Goal: Communication & Community: Answer question/provide support

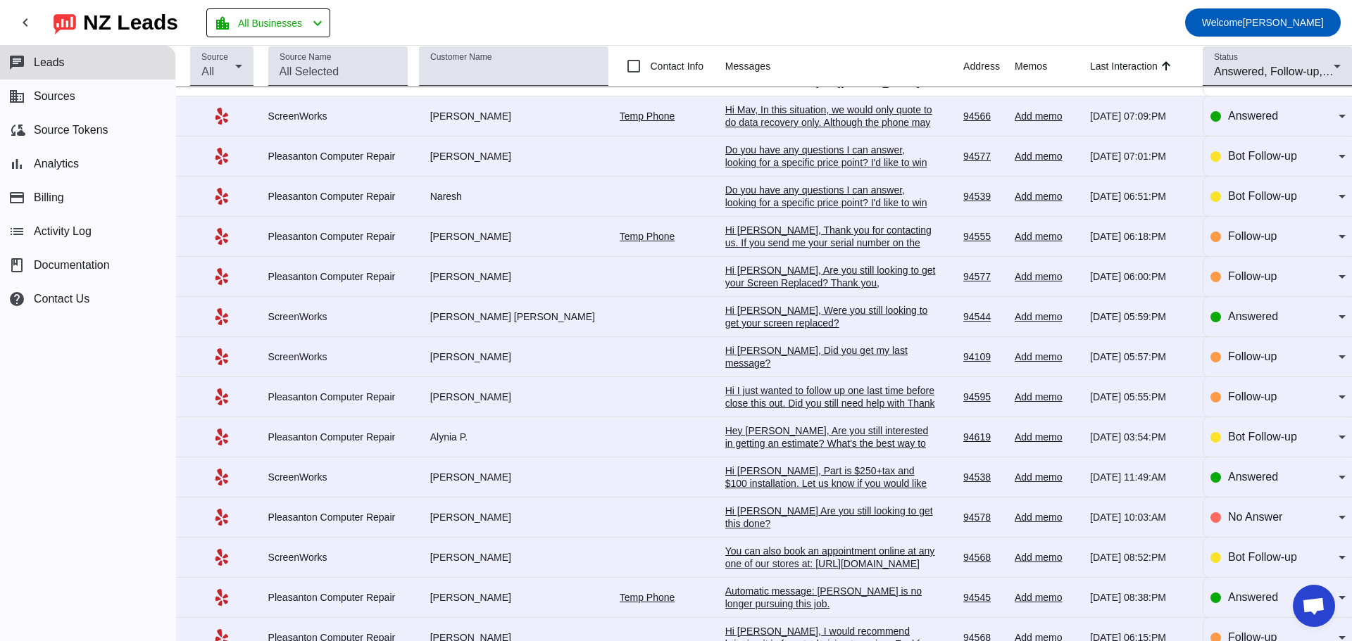
scroll to position [422, 0]
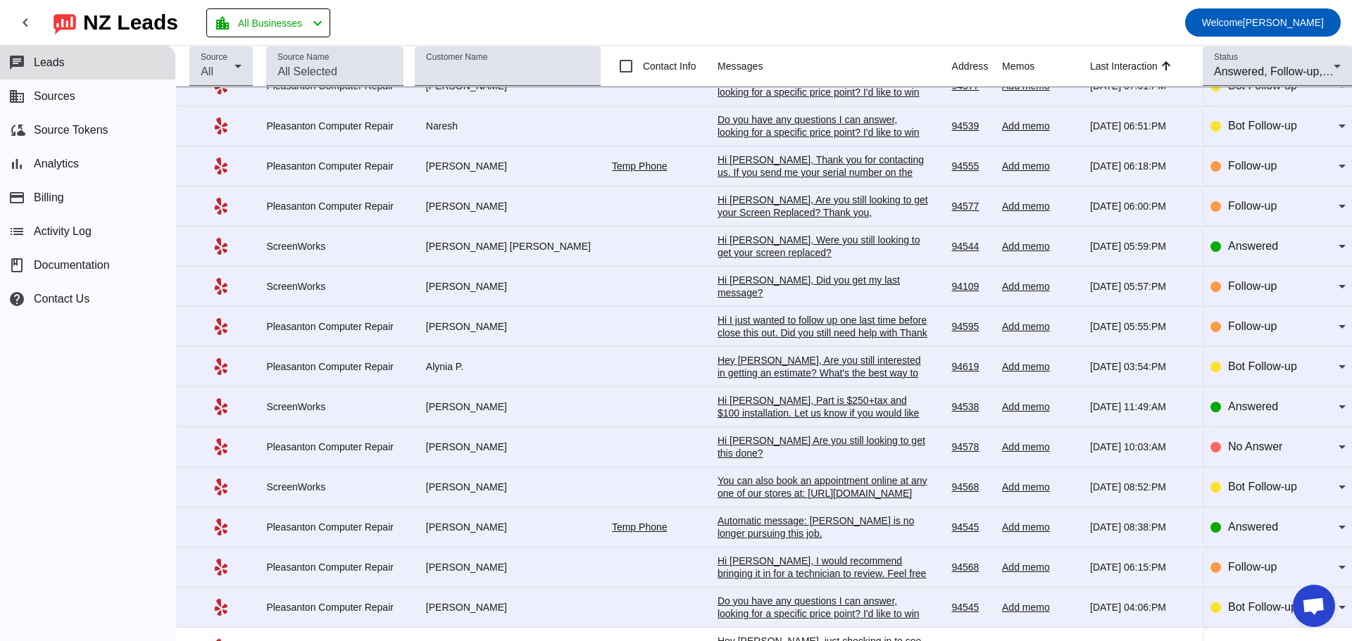
click at [821, 536] on div "Automatic message: Nelson P. is no longer pursuing this job." at bounding box center [822, 527] width 211 height 25
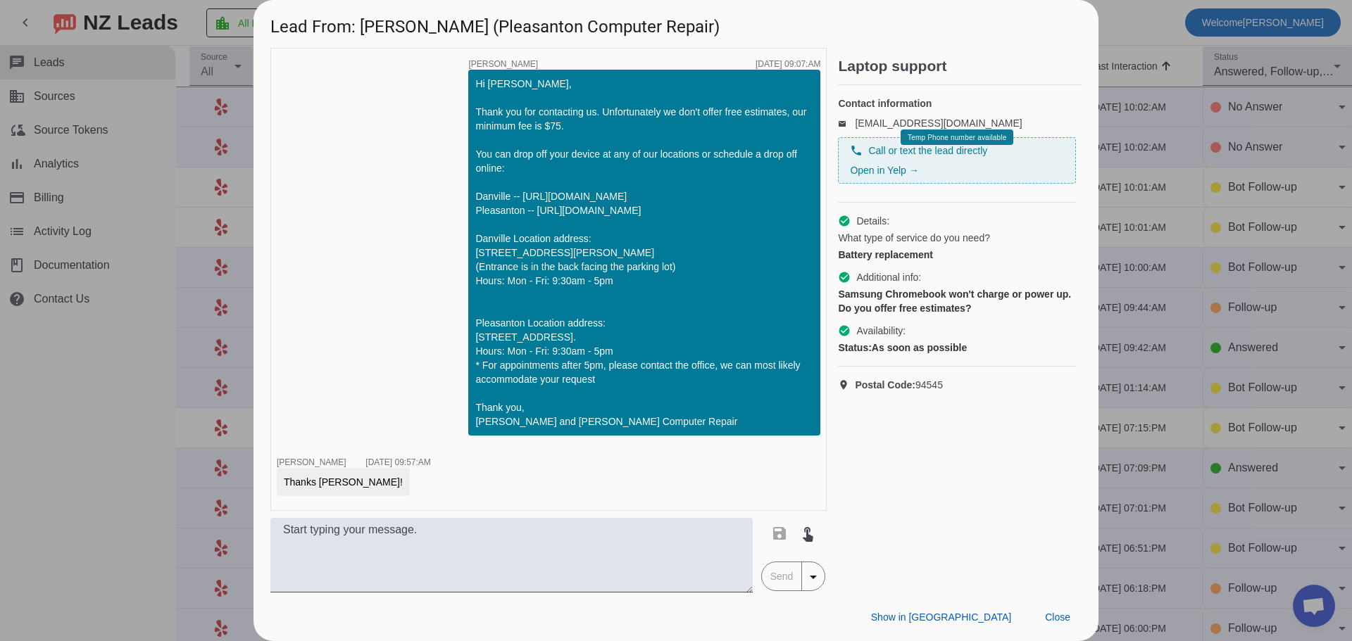
scroll to position [86, 0]
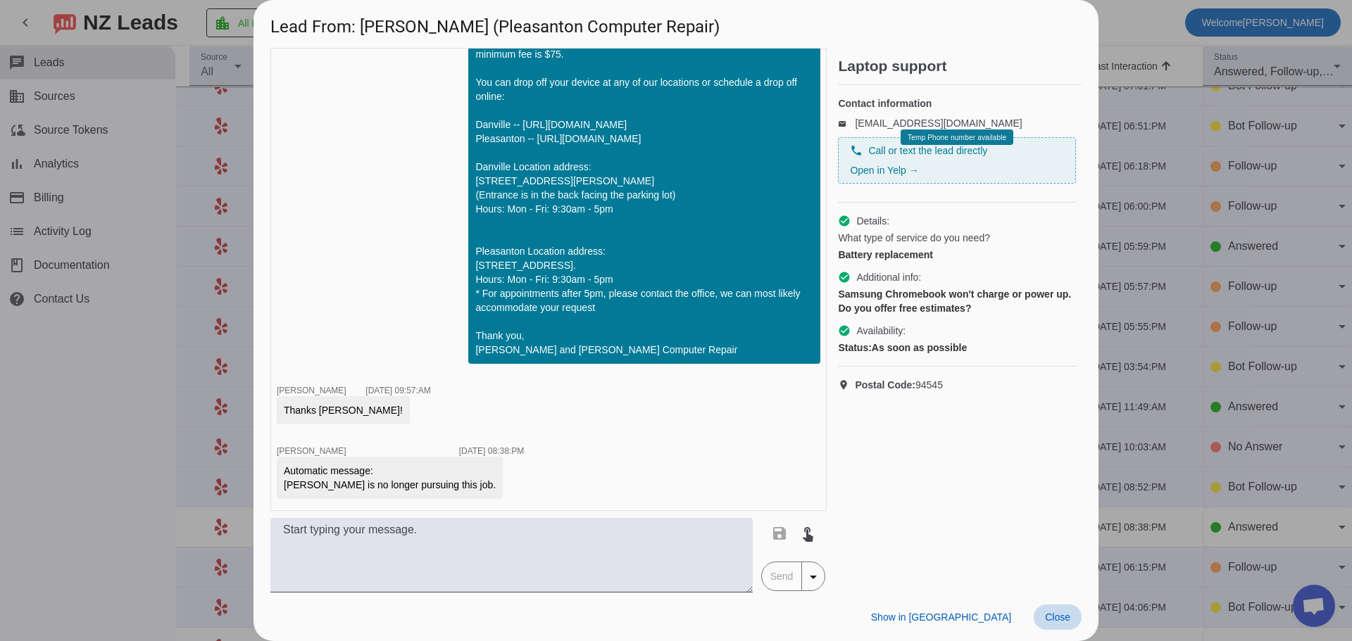
click at [1050, 617] on span "Close" at bounding box center [1057, 617] width 25 height 11
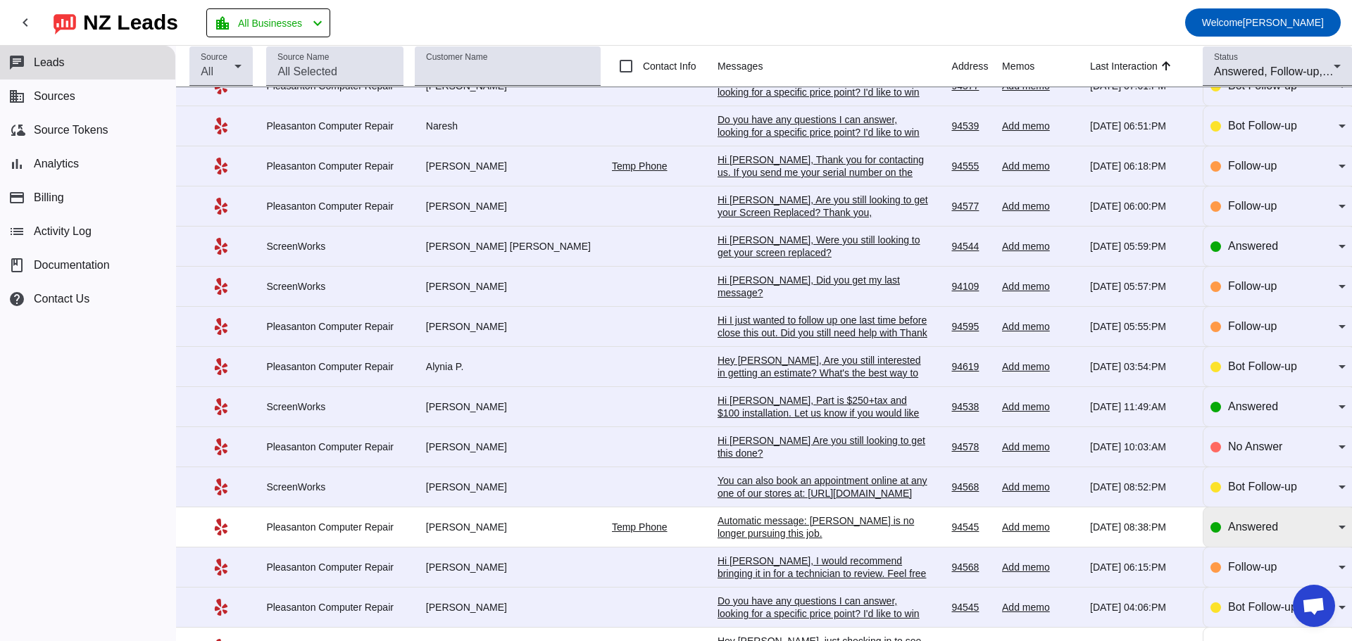
click at [1338, 529] on icon at bounding box center [1341, 528] width 7 height 4
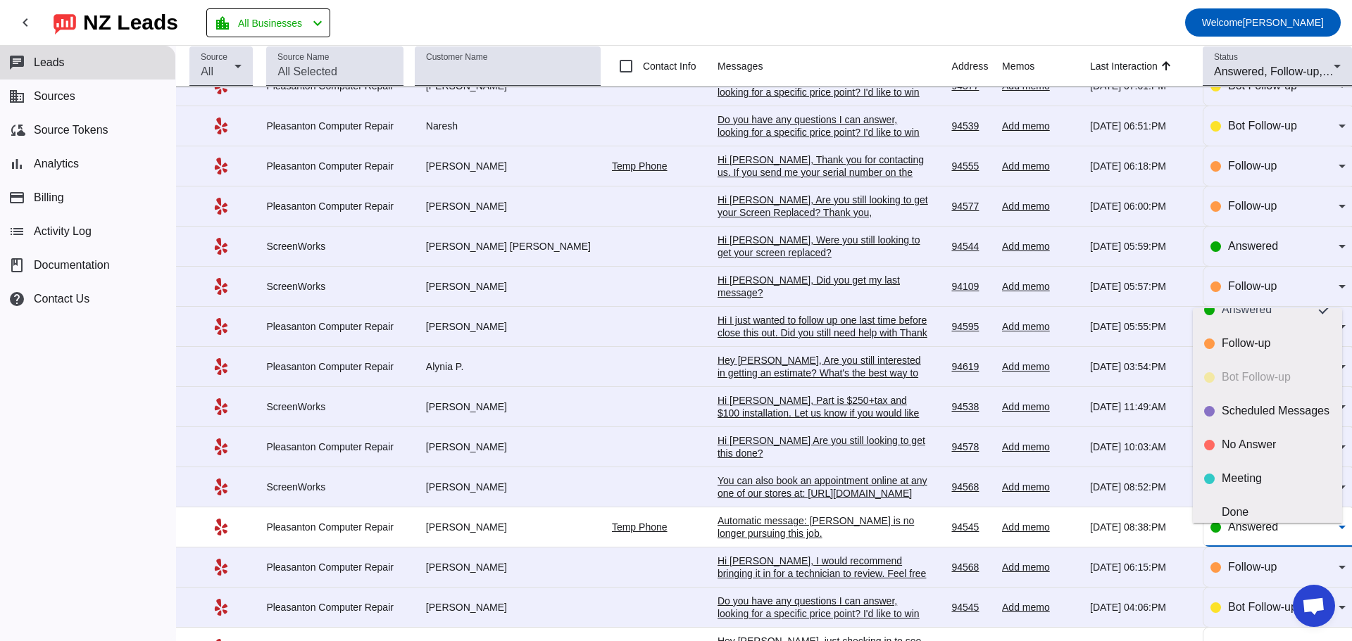
scroll to position [33, 0]
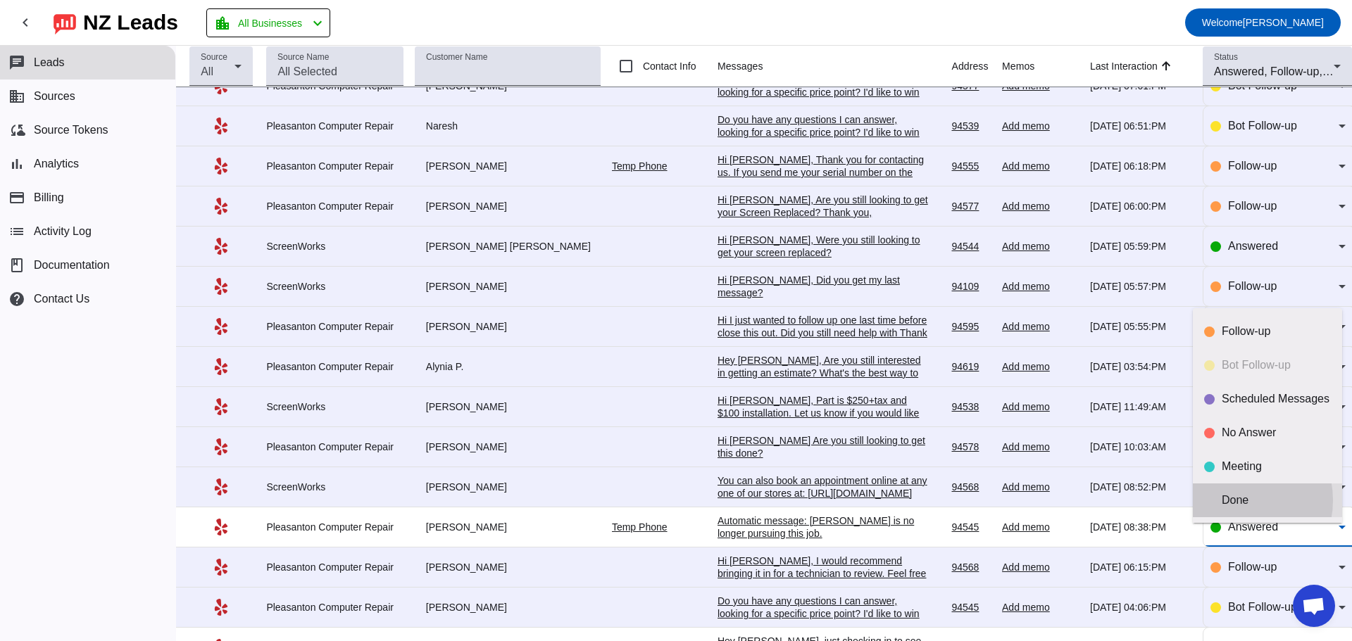
click at [1233, 500] on div "Done" at bounding box center [1275, 500] width 109 height 14
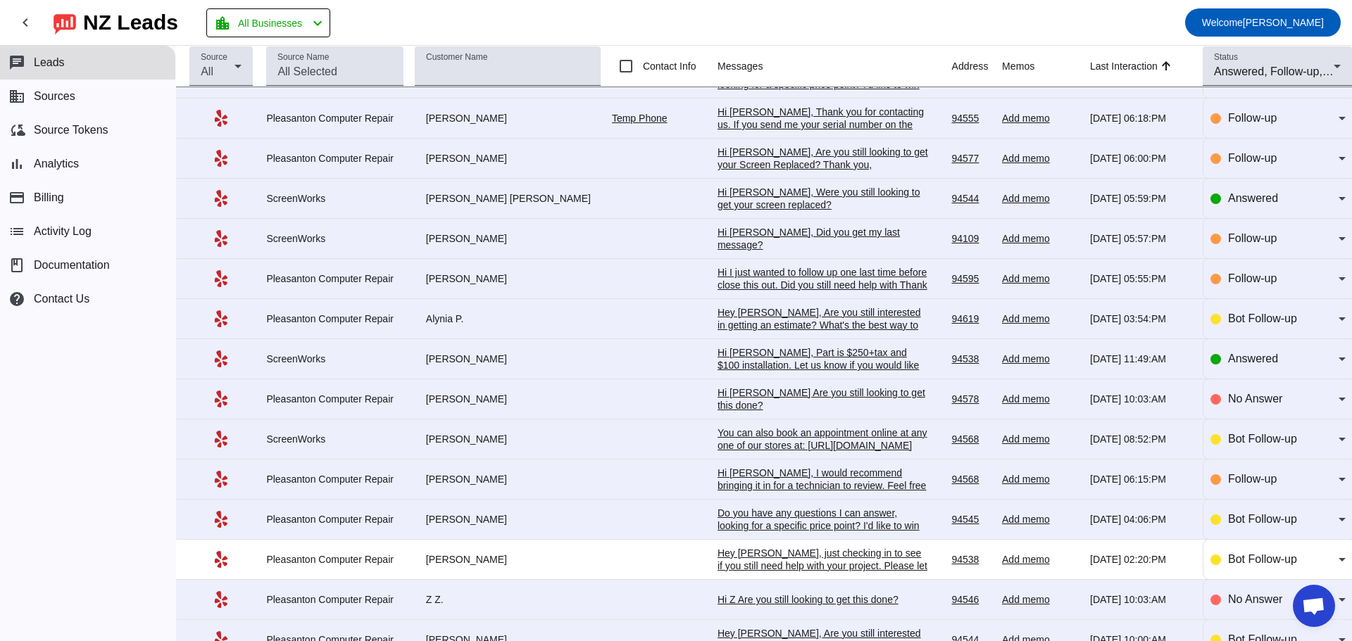
scroll to position [493, 0]
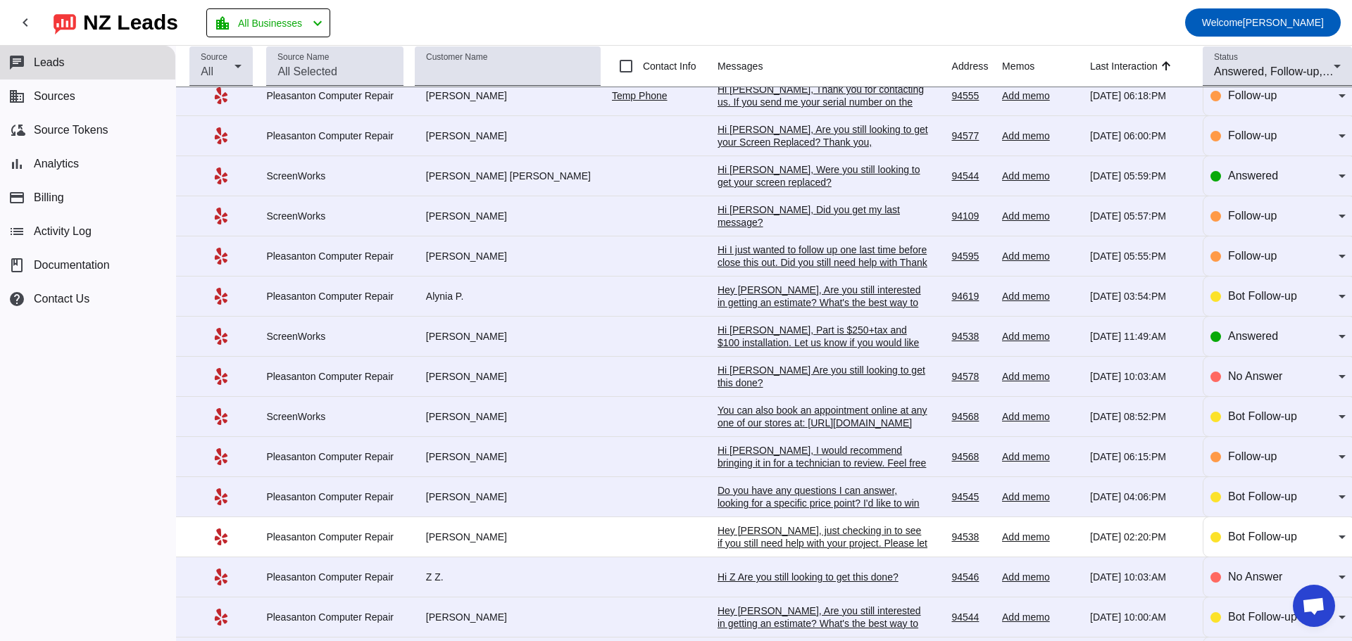
click at [795, 379] on div "Hi [PERSON_NAME] Are you still looking to get this done?​" at bounding box center [822, 376] width 211 height 25
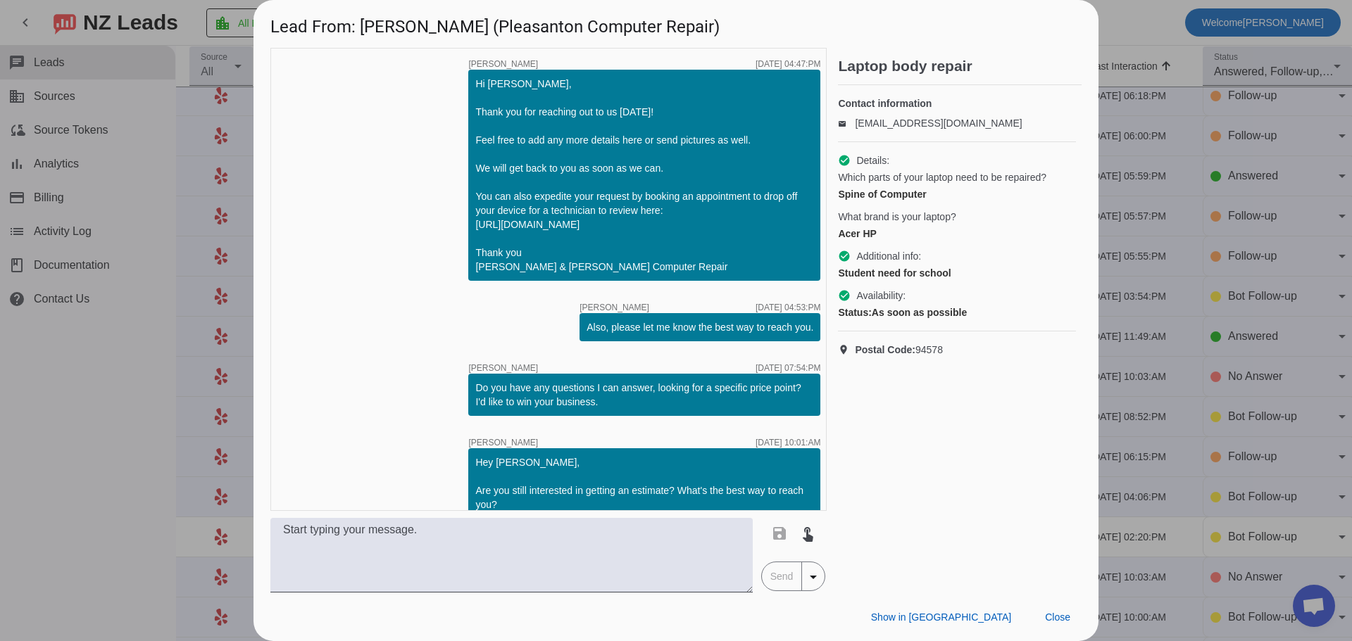
scroll to position [310, 0]
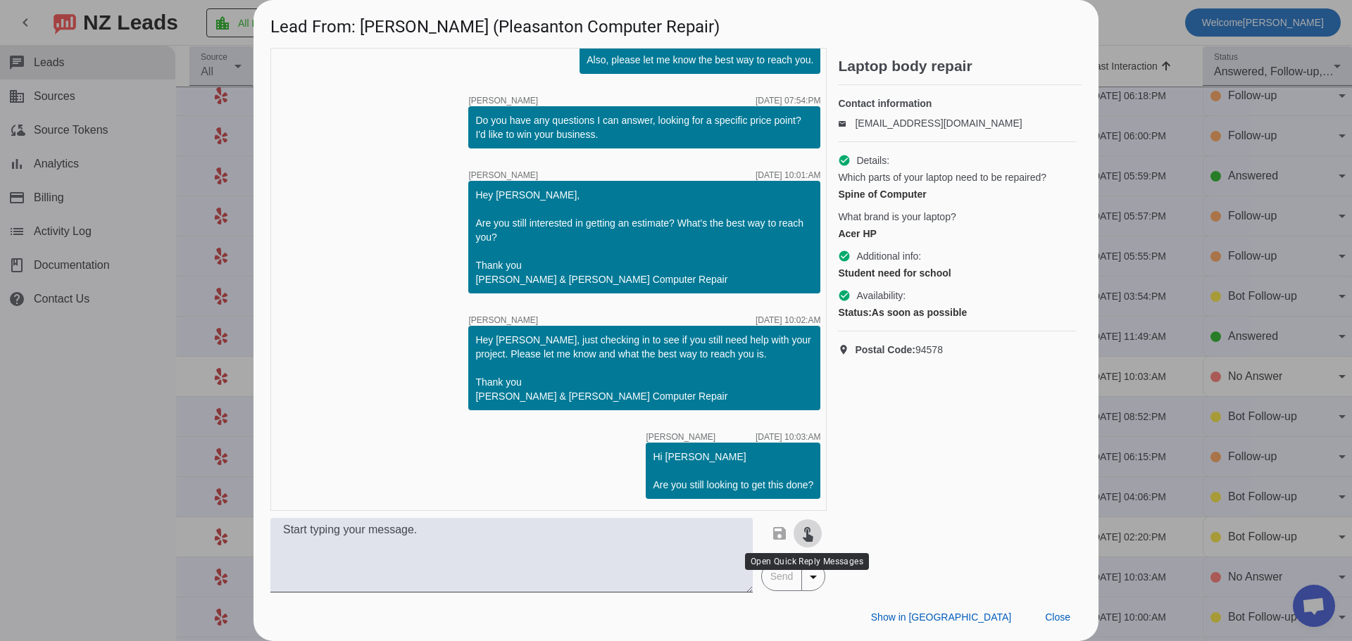
click at [810, 536] on mat-icon "touch_app" at bounding box center [807, 533] width 17 height 17
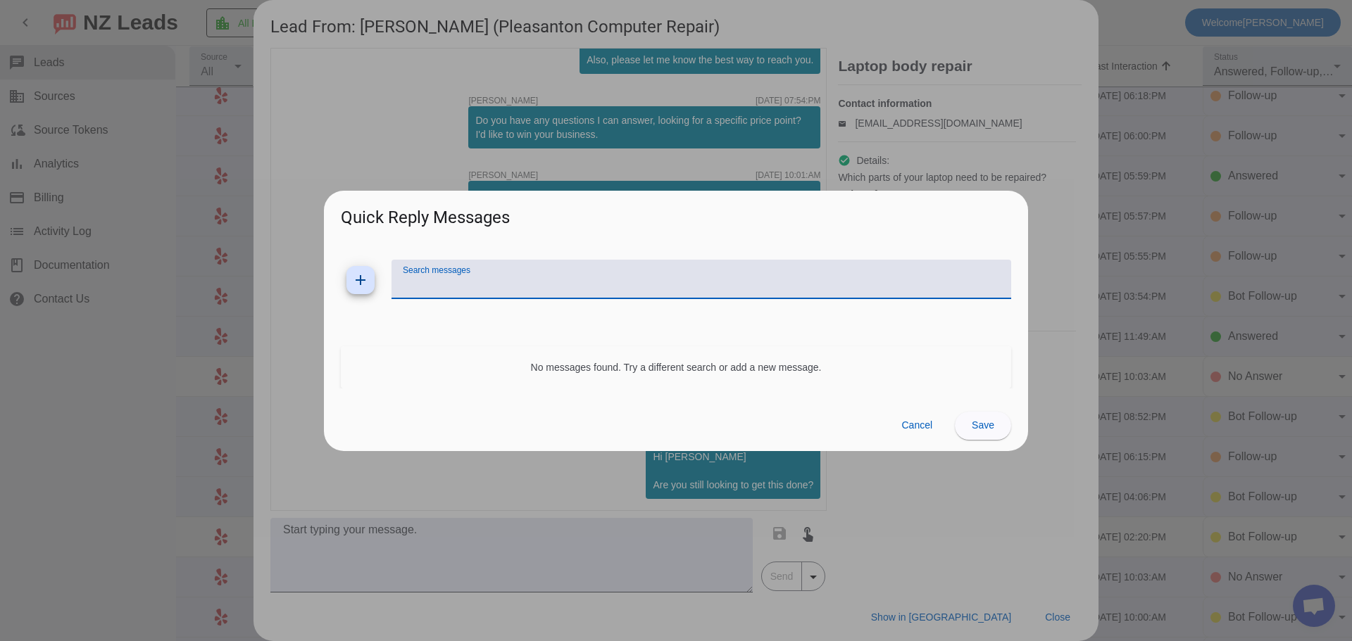
click at [605, 278] on input "Search messages" at bounding box center [701, 285] width 597 height 17
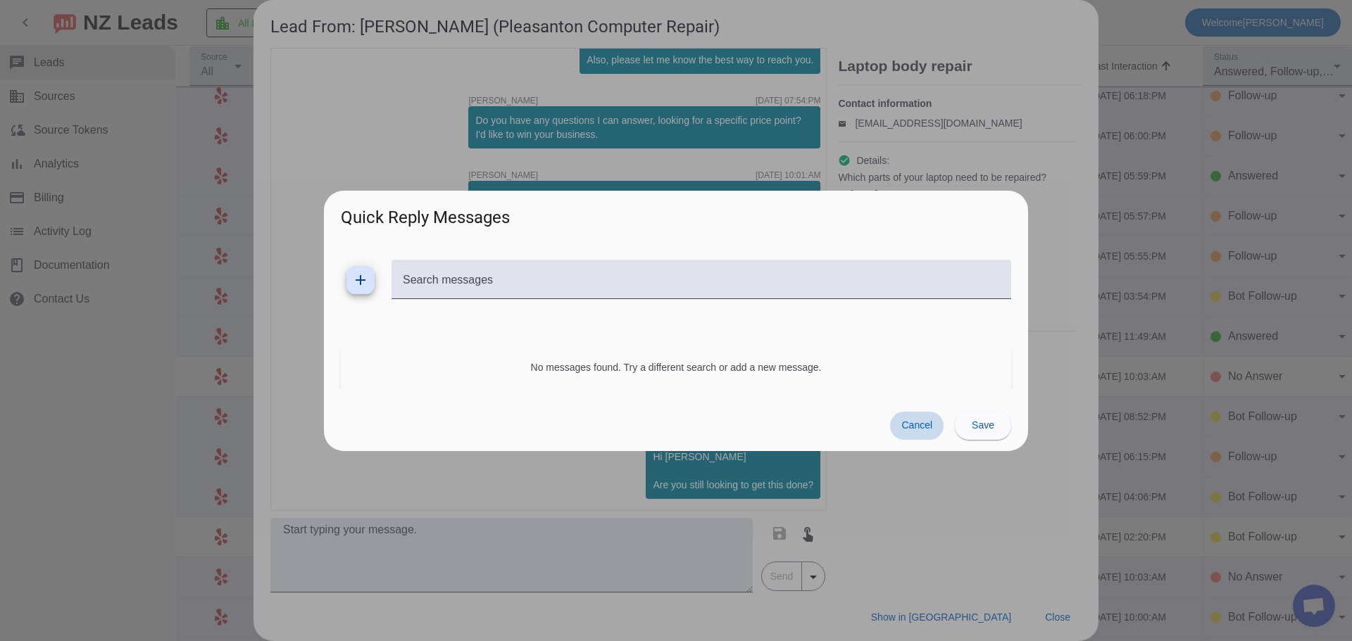
click at [914, 427] on span "Cancel" at bounding box center [916, 425] width 31 height 11
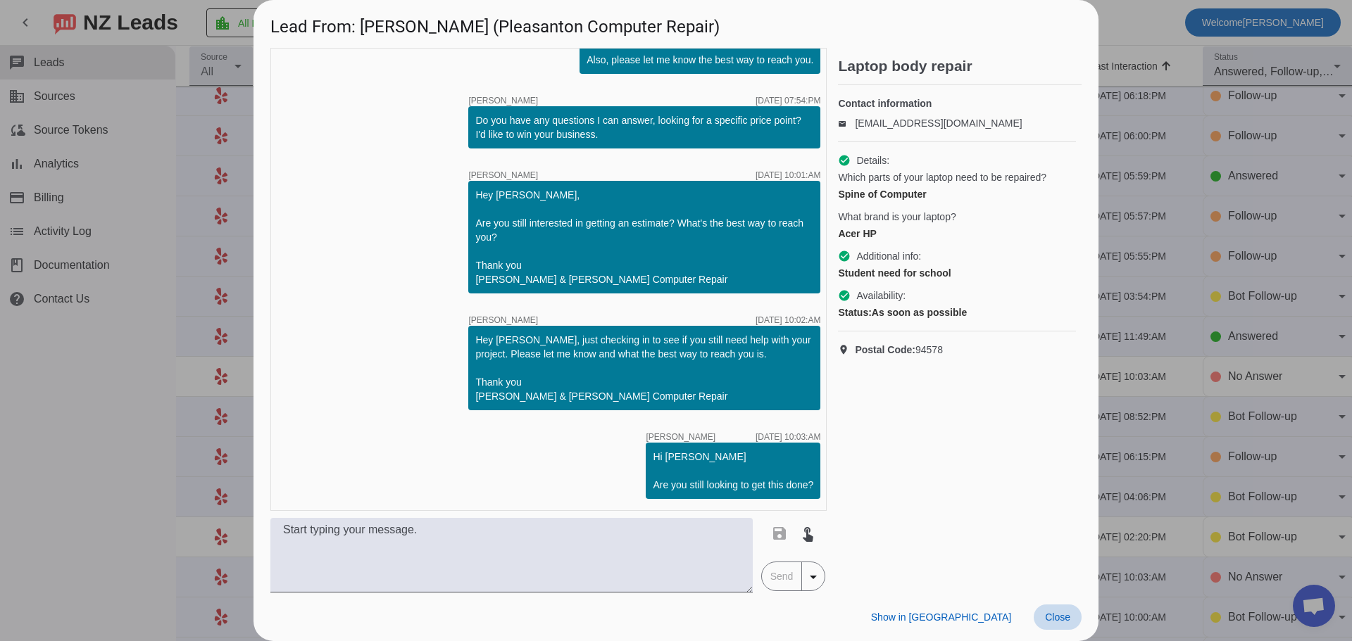
click at [1064, 619] on span "Close" at bounding box center [1057, 617] width 25 height 11
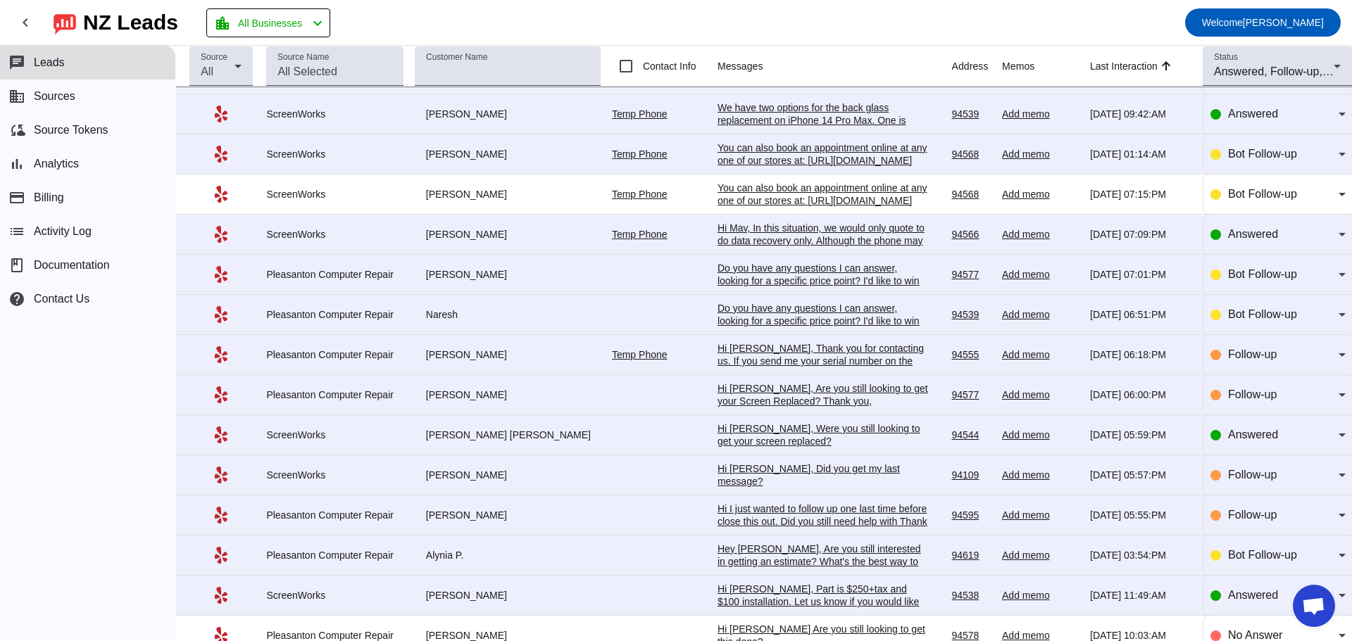
scroll to position [211, 0]
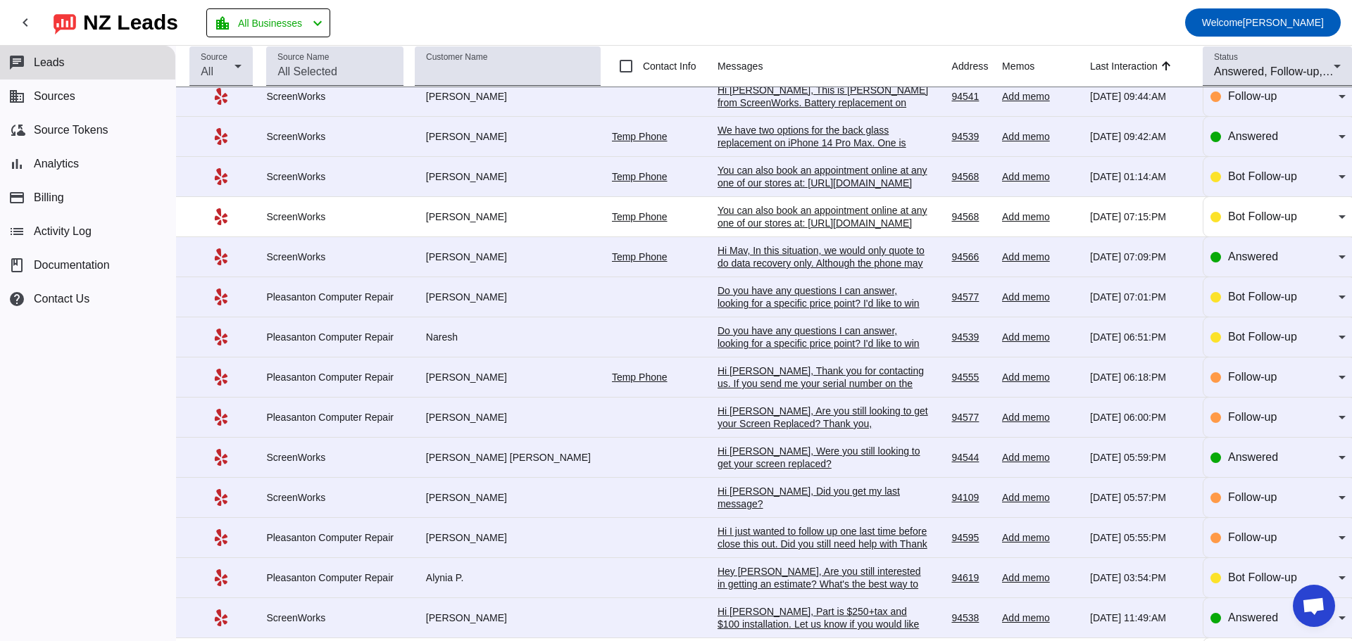
click at [777, 466] on div "Hi [PERSON_NAME], Were you still looking to get your screen replaced?" at bounding box center [822, 457] width 211 height 25
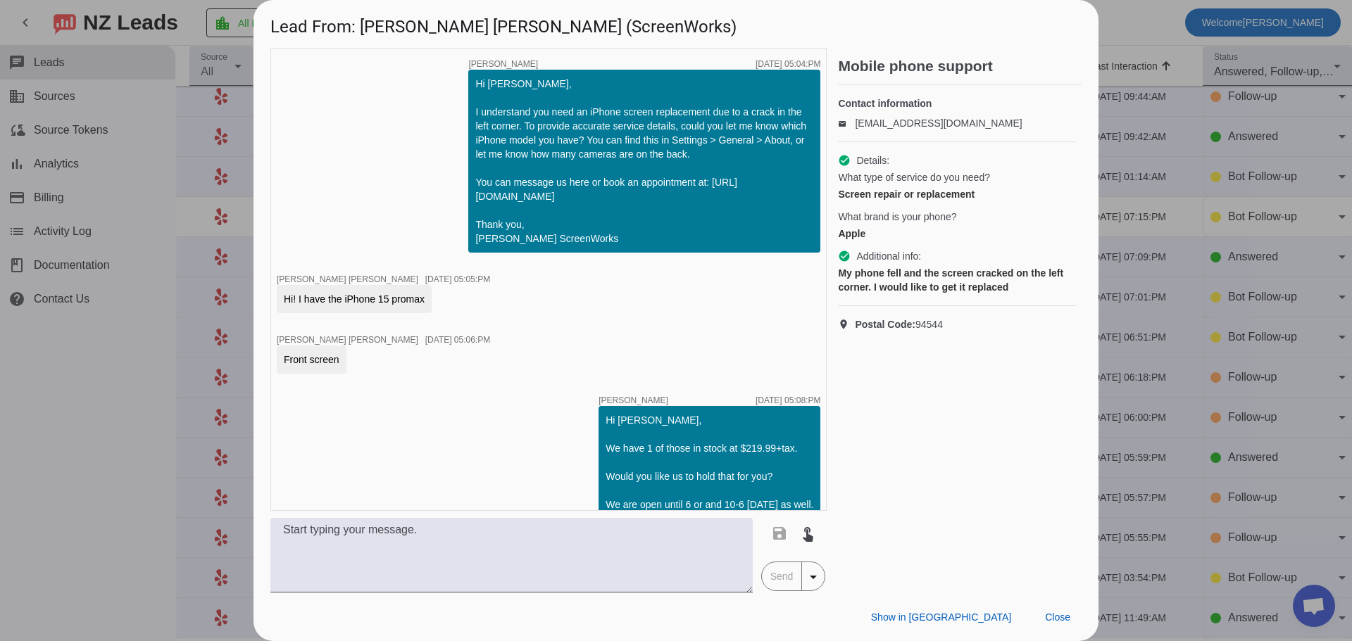
scroll to position [151, 0]
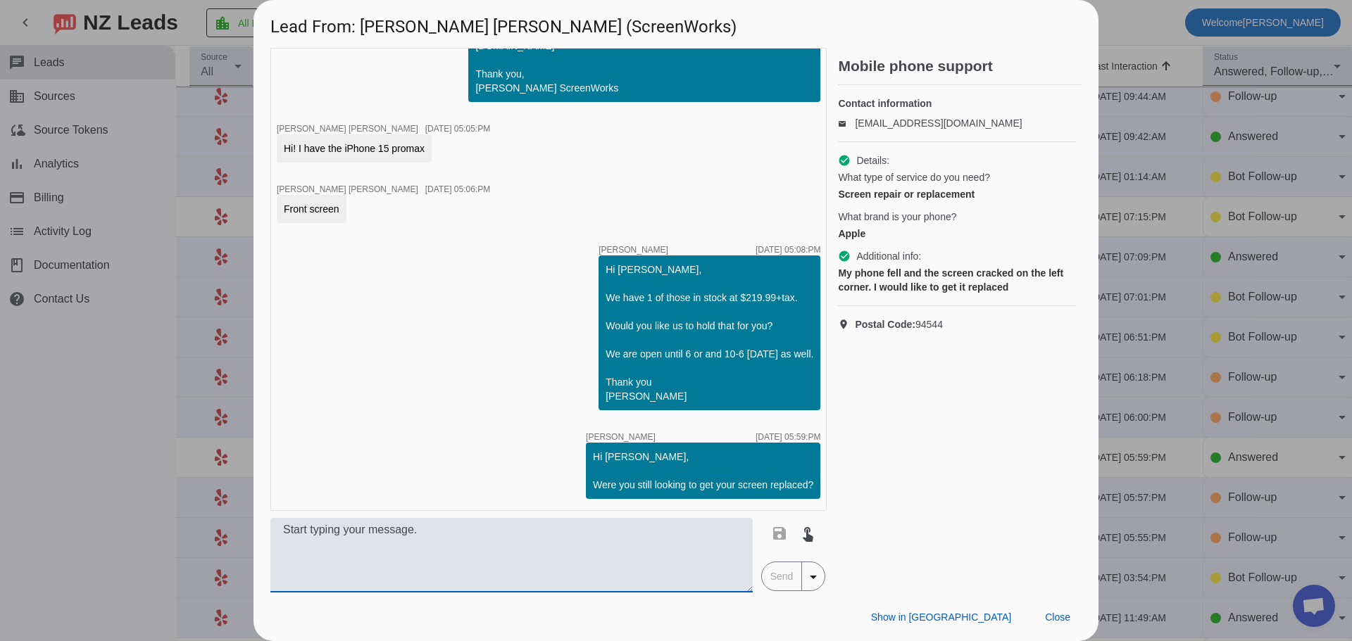
click at [691, 543] on textarea at bounding box center [511, 555] width 482 height 75
click at [1061, 618] on span "Close" at bounding box center [1057, 617] width 25 height 11
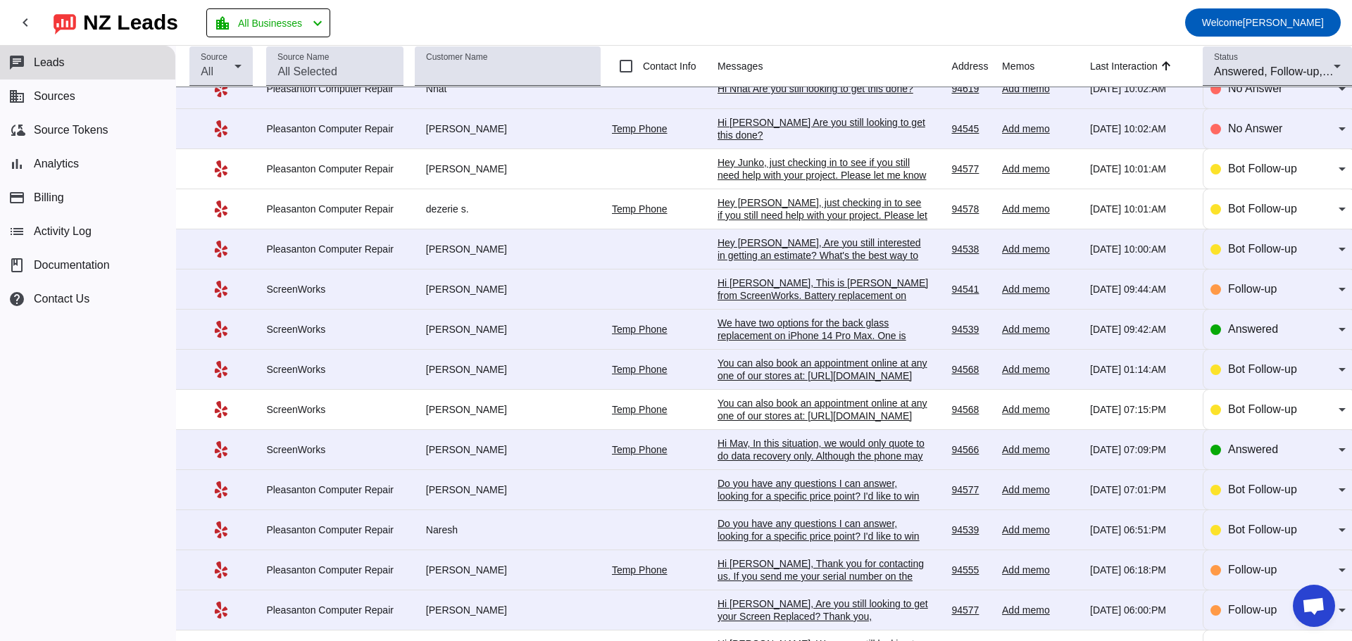
scroll to position [0, 0]
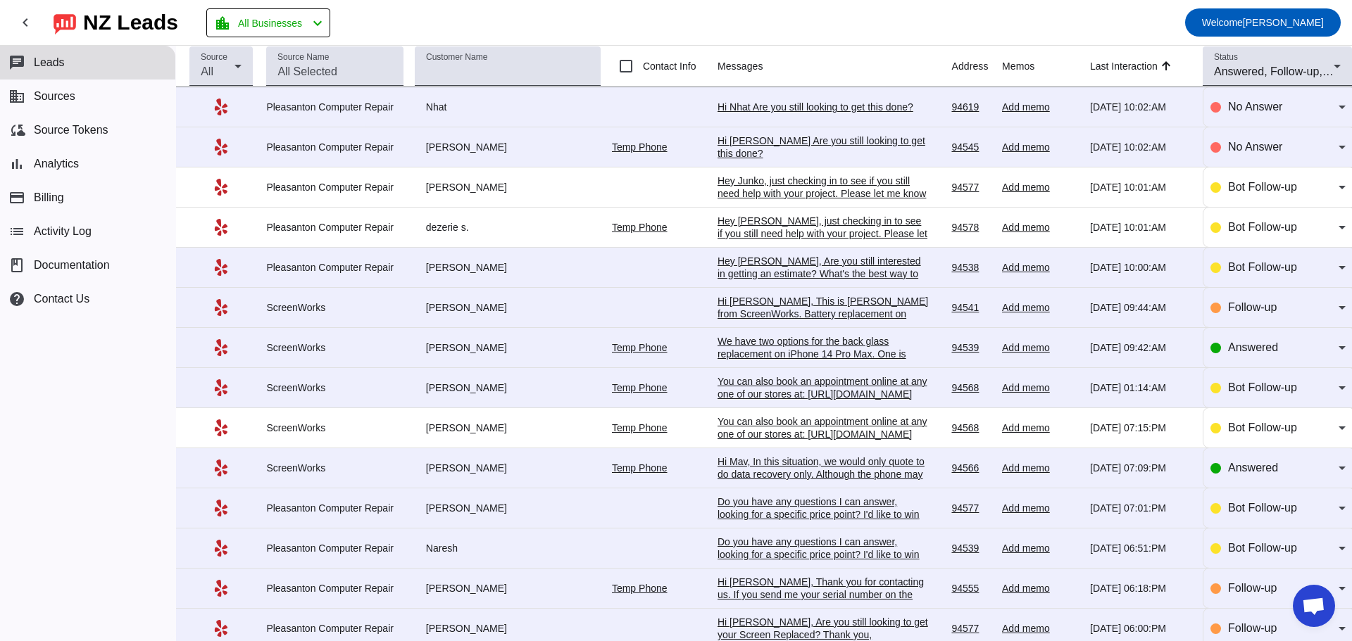
click at [805, 192] on div "Hey Junko, just checking in to see if you still need help with your project. Pl…" at bounding box center [822, 206] width 211 height 63
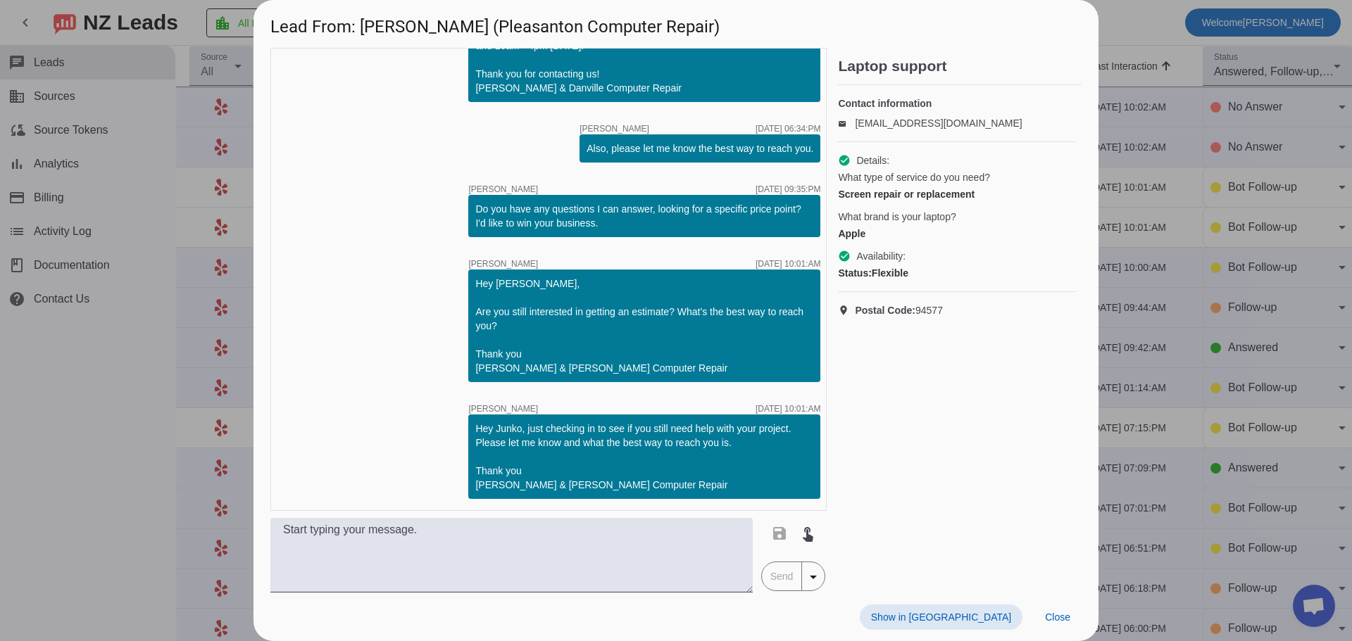
scroll to position [263, 0]
click at [1069, 616] on span "Close" at bounding box center [1057, 617] width 25 height 11
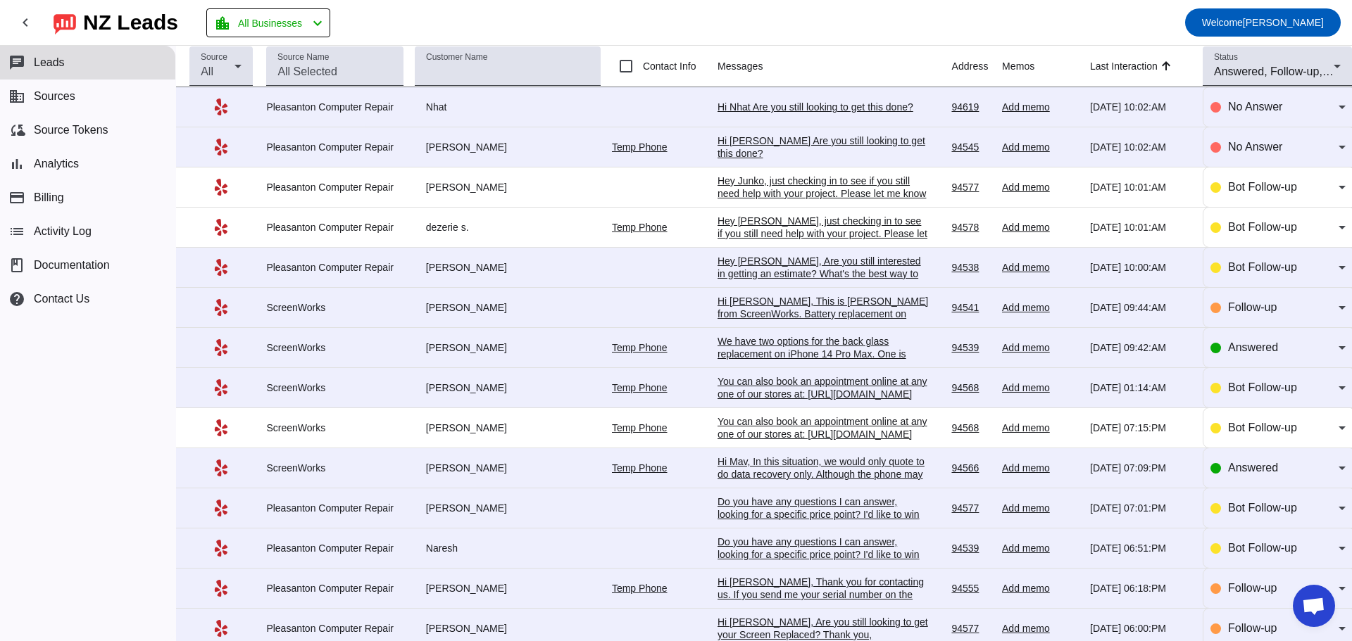
click at [790, 358] on div "We have two options for the back glass replacement on iPhone 14 Pro Max. One is…" at bounding box center [822, 417] width 211 height 165
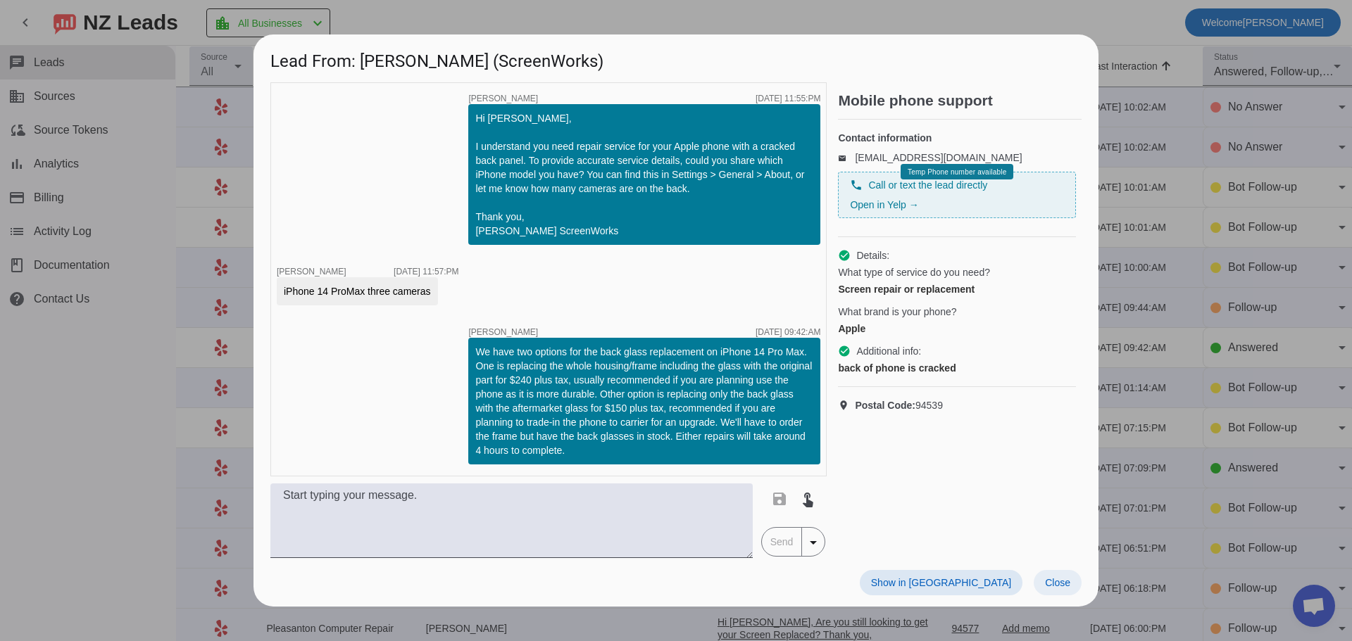
click at [1055, 586] on span "Close" at bounding box center [1057, 582] width 25 height 11
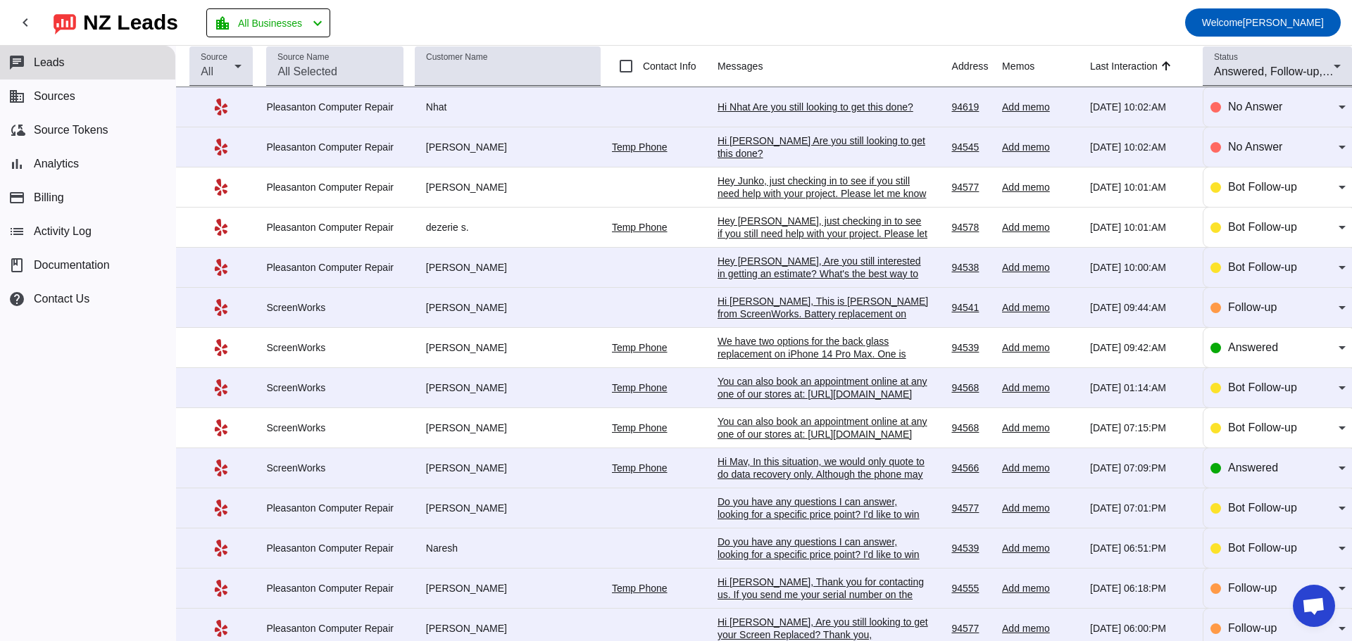
click at [860, 272] on div "Hey [PERSON_NAME], Are you still interested in getting an estimate? What's the …" at bounding box center [822, 280] width 211 height 51
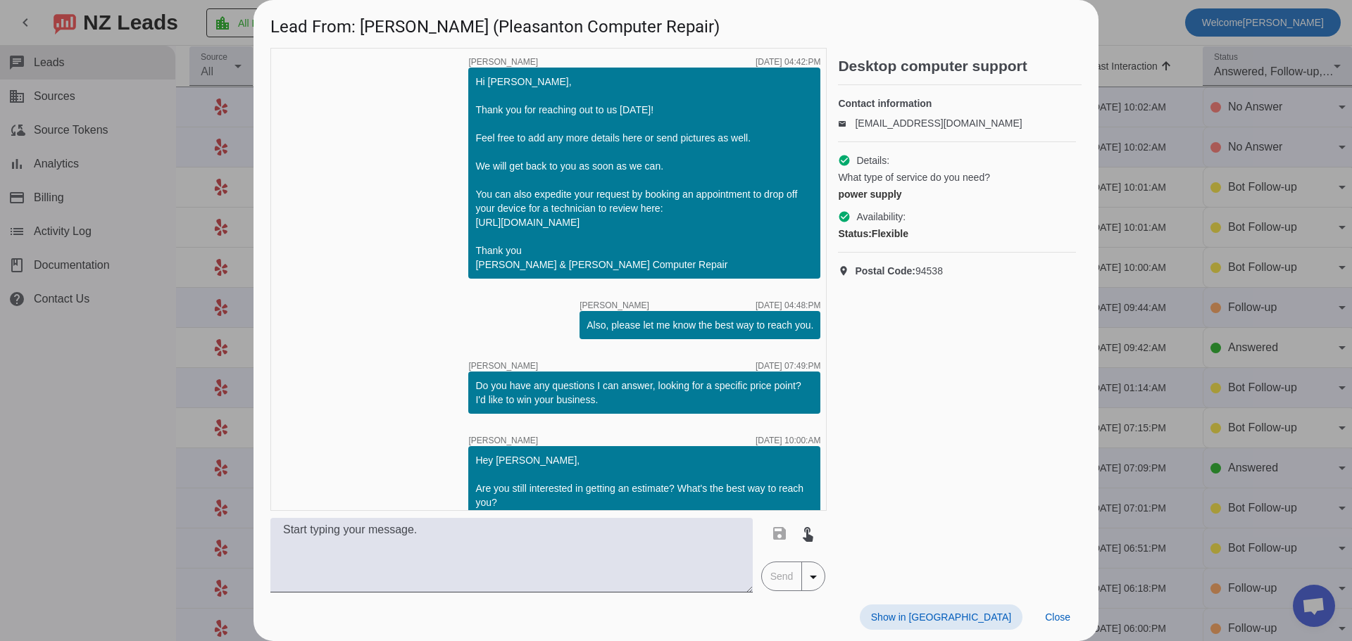
scroll to position [0, 0]
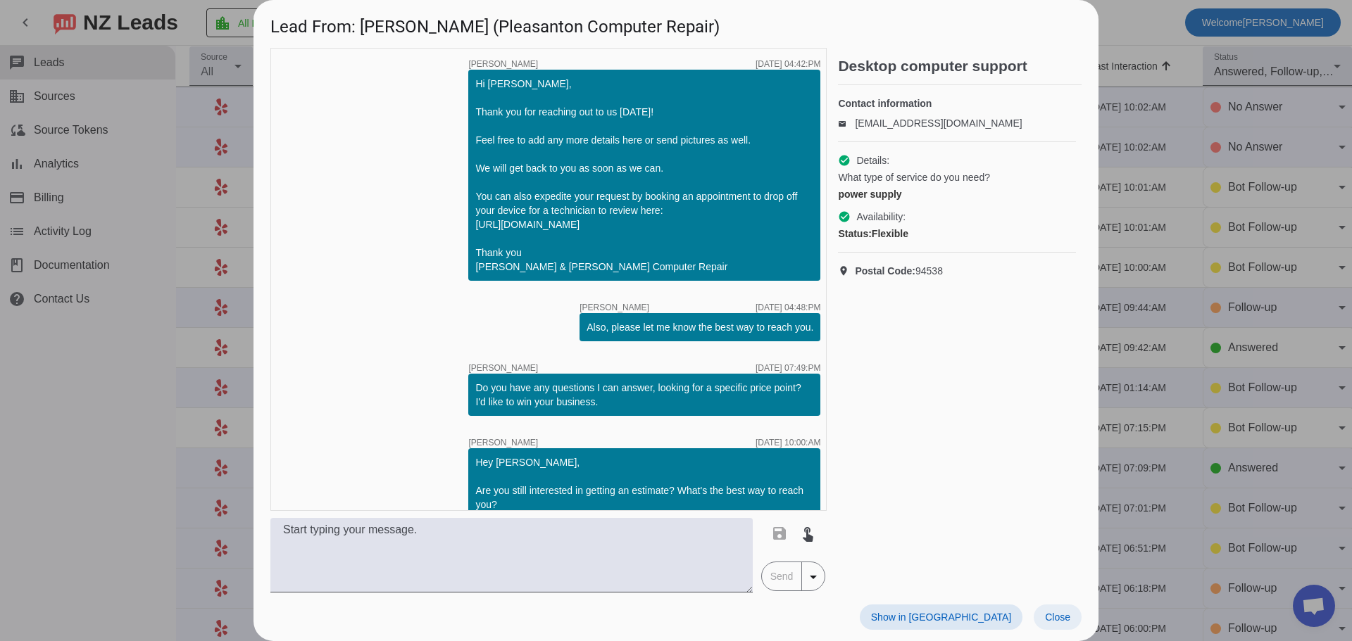
click at [1049, 617] on span "Close" at bounding box center [1057, 617] width 25 height 11
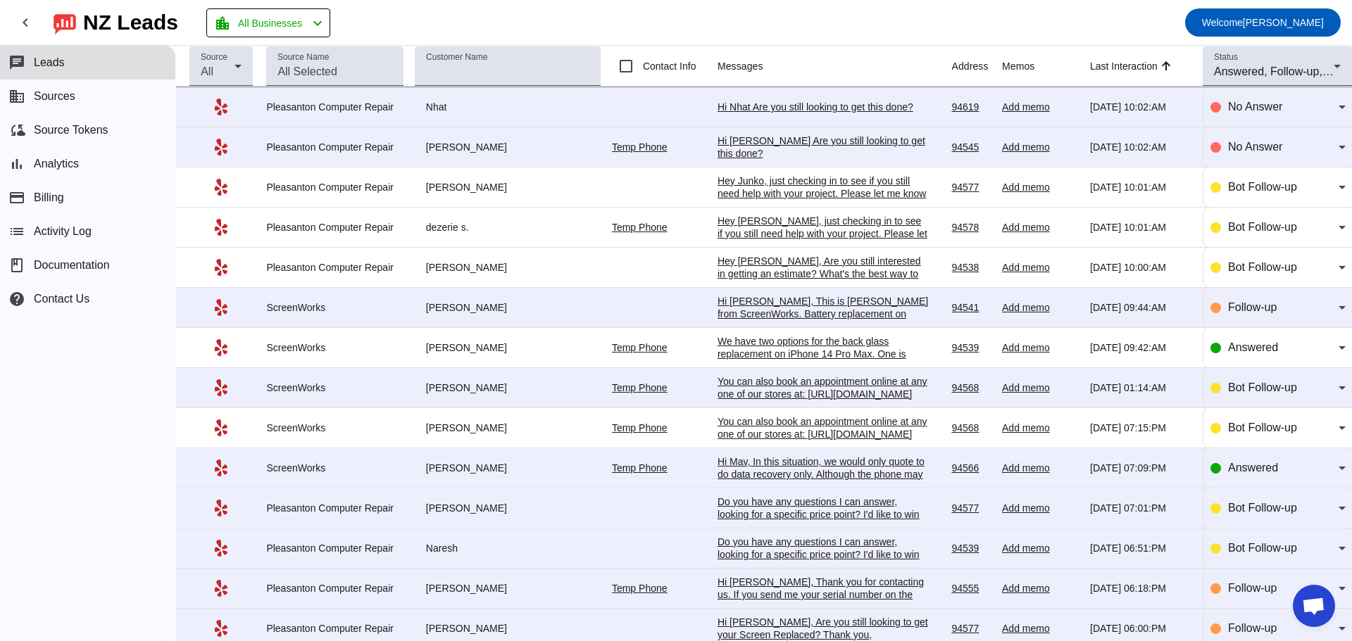
click at [800, 108] on div "Hi Nhat Are you still looking to get this done?​" at bounding box center [822, 107] width 211 height 13
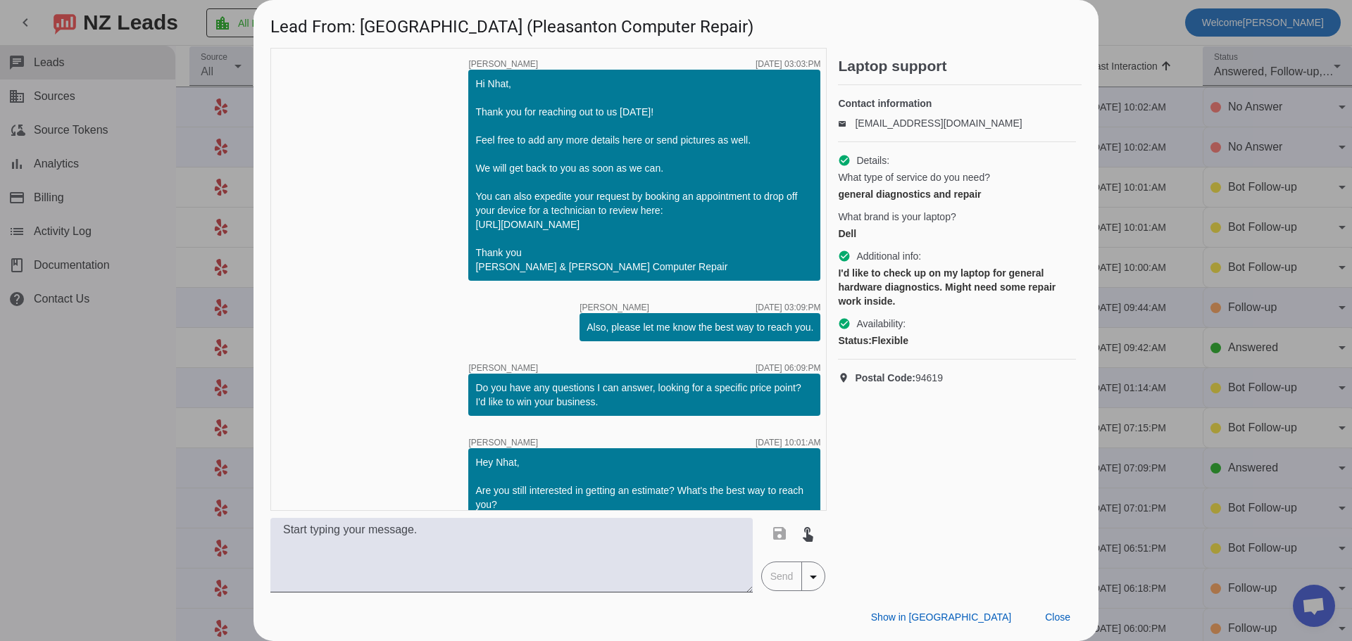
scroll to position [310, 0]
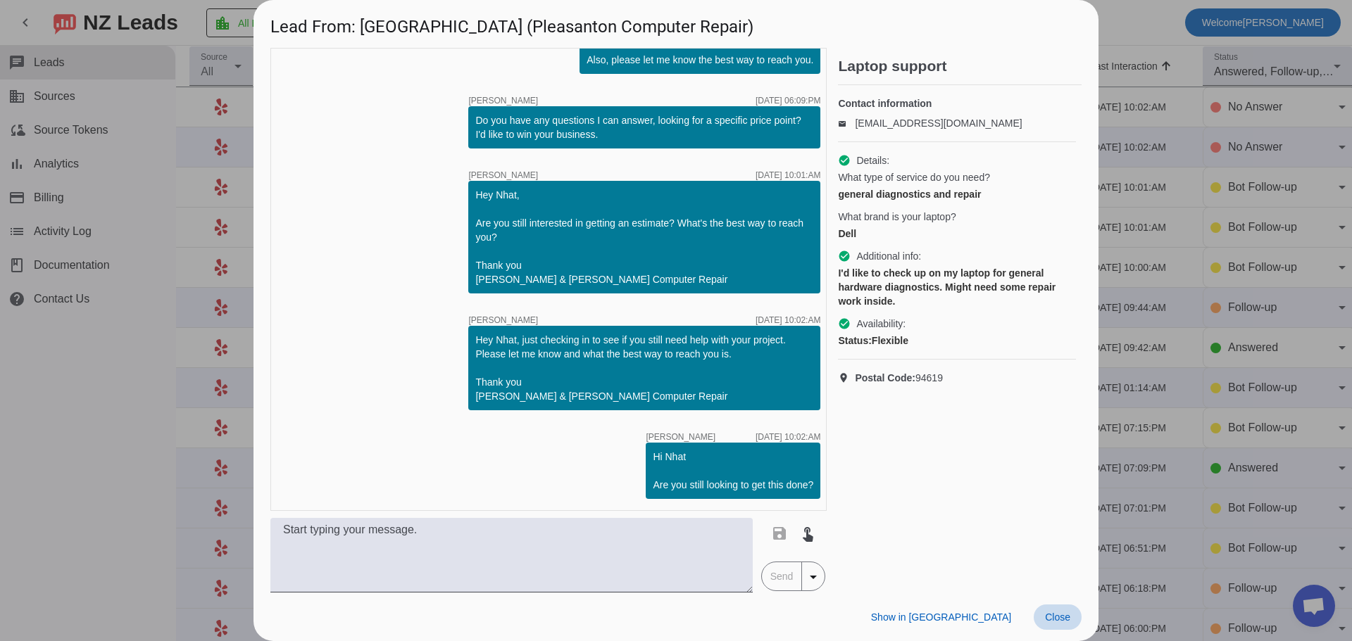
click at [1060, 612] on span "Close" at bounding box center [1057, 617] width 25 height 11
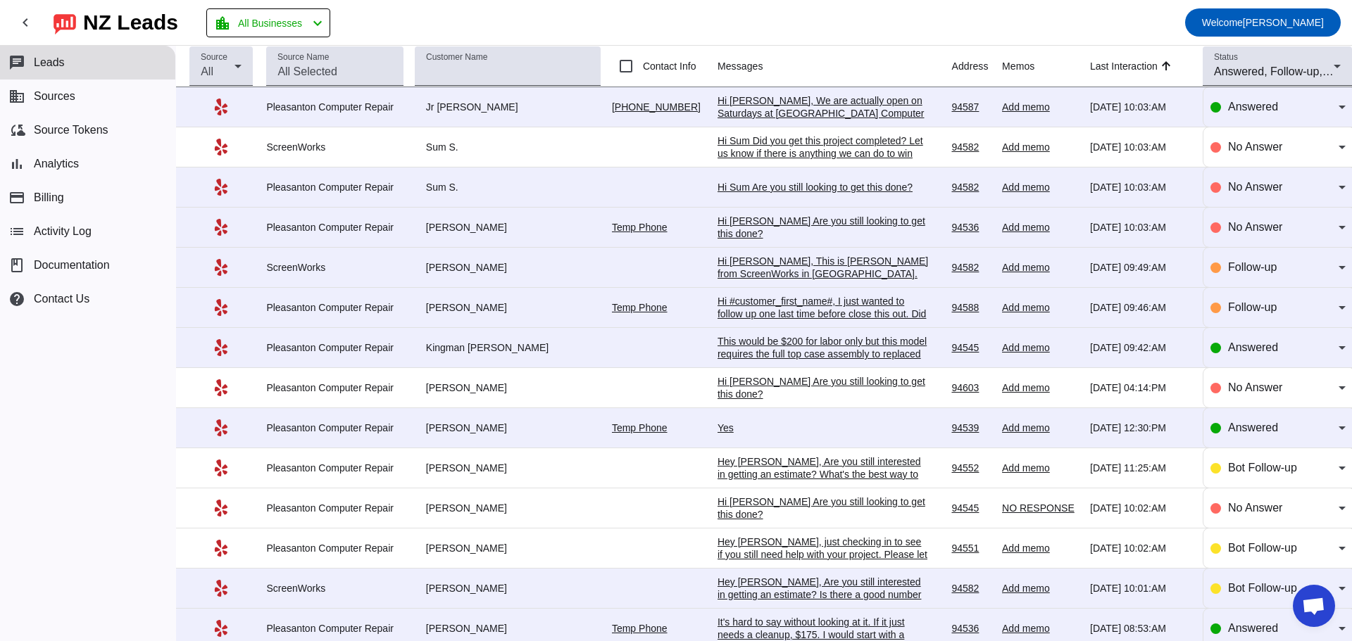
scroll to position [1337, 0]
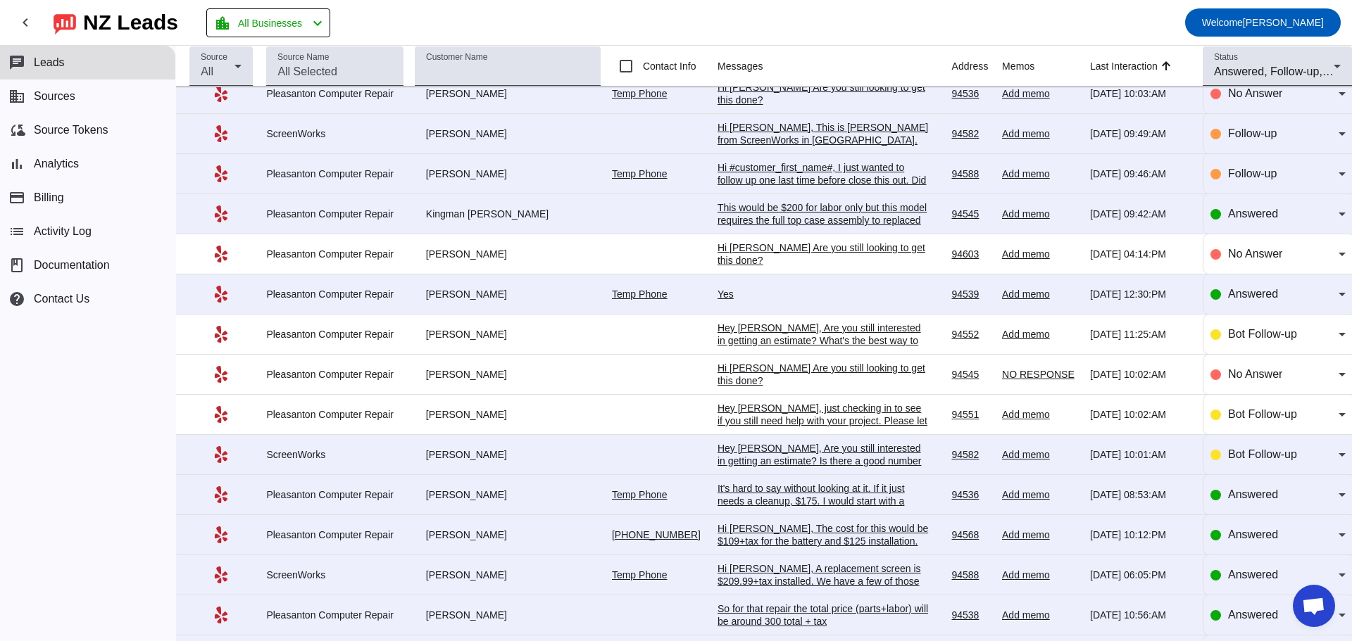
click at [818, 524] on div "It's hard to say without looking at it. If it just needs a cleanup, $175. I wou…" at bounding box center [822, 520] width 211 height 76
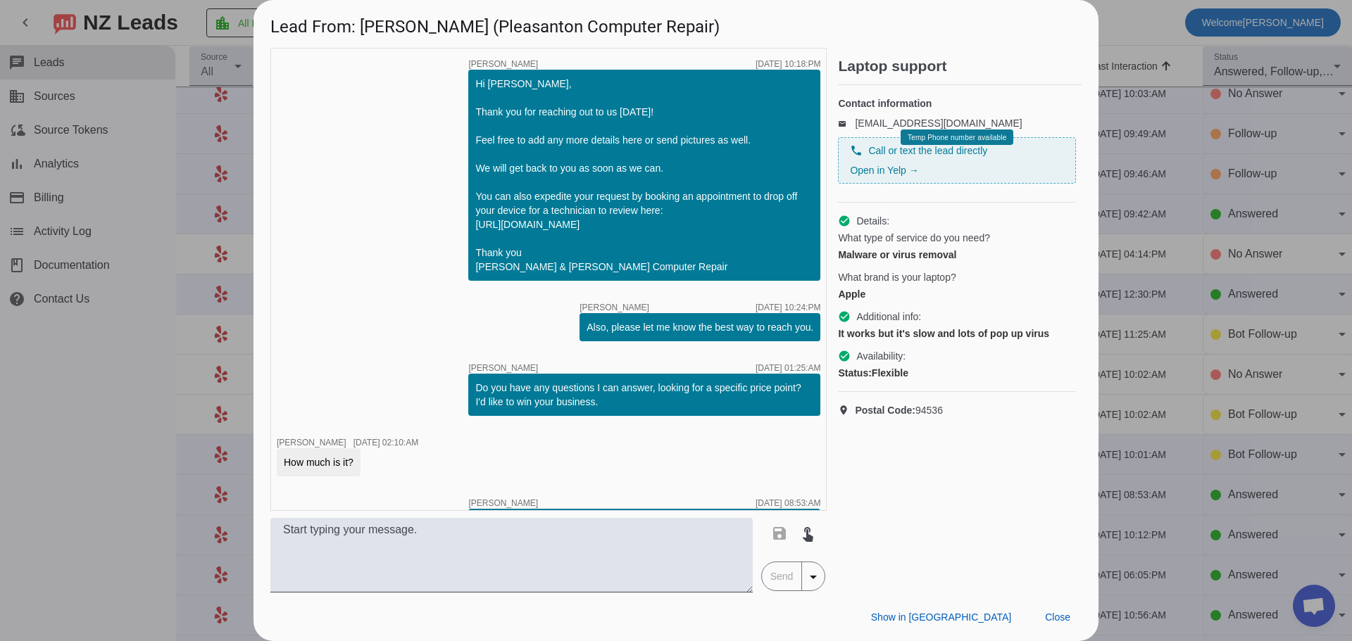
scroll to position [151, 0]
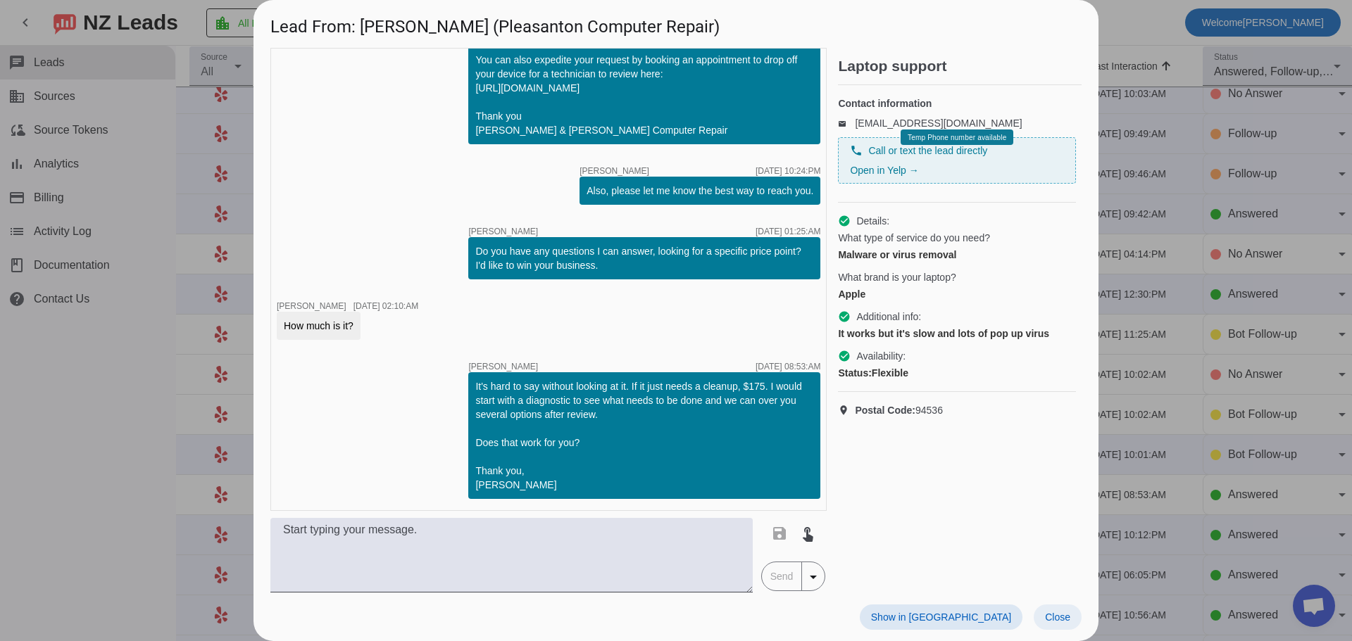
click at [1052, 615] on span "Close" at bounding box center [1057, 617] width 25 height 11
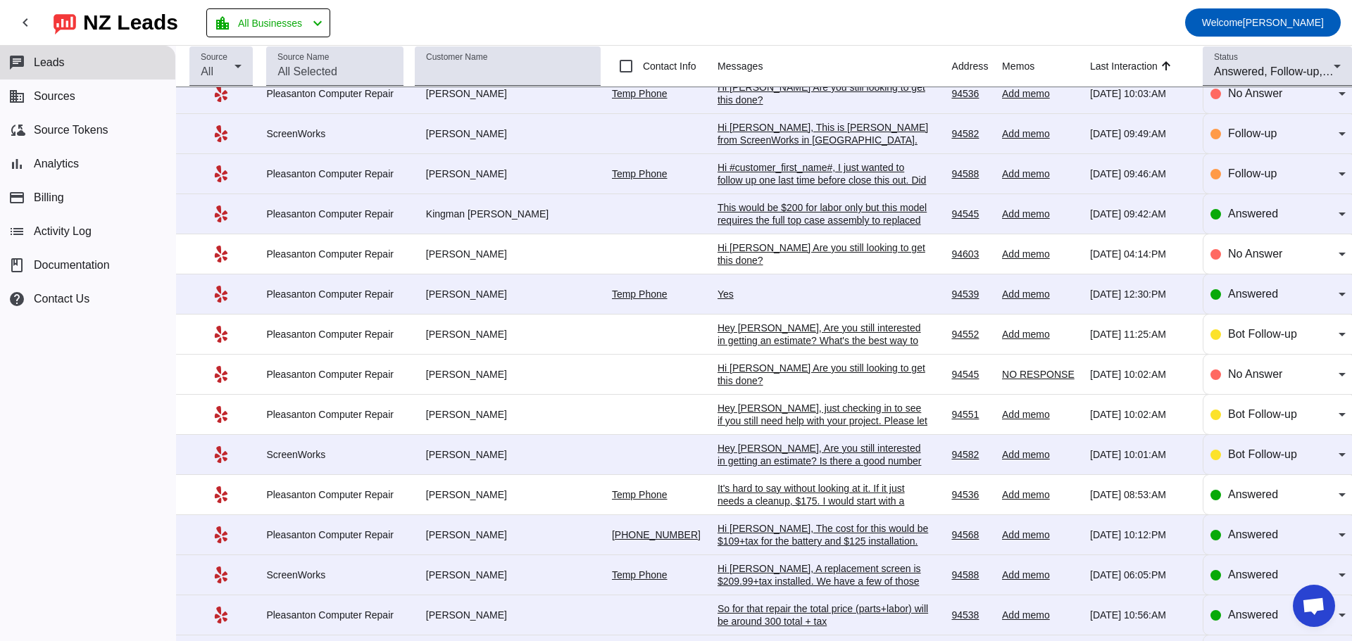
click at [850, 560] on div "Hi Ryan, The cost for this would be $109+tax for the battery and $125 installat…" at bounding box center [822, 541] width 211 height 38
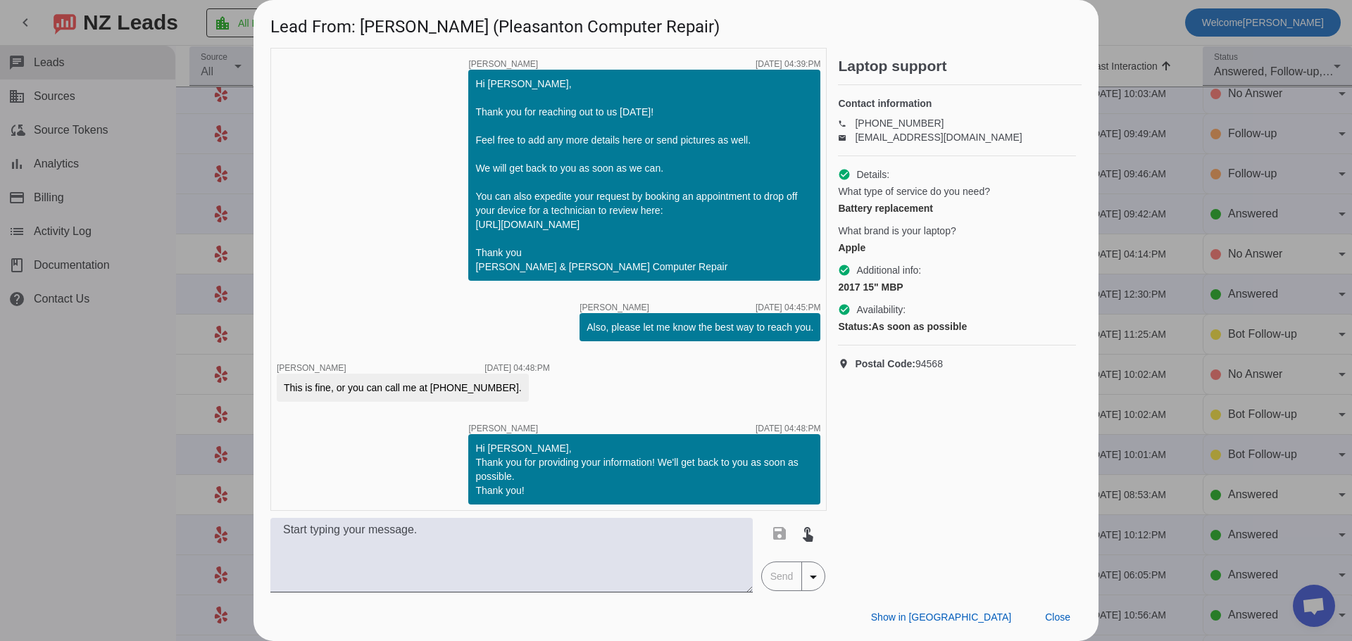
scroll to position [356, 0]
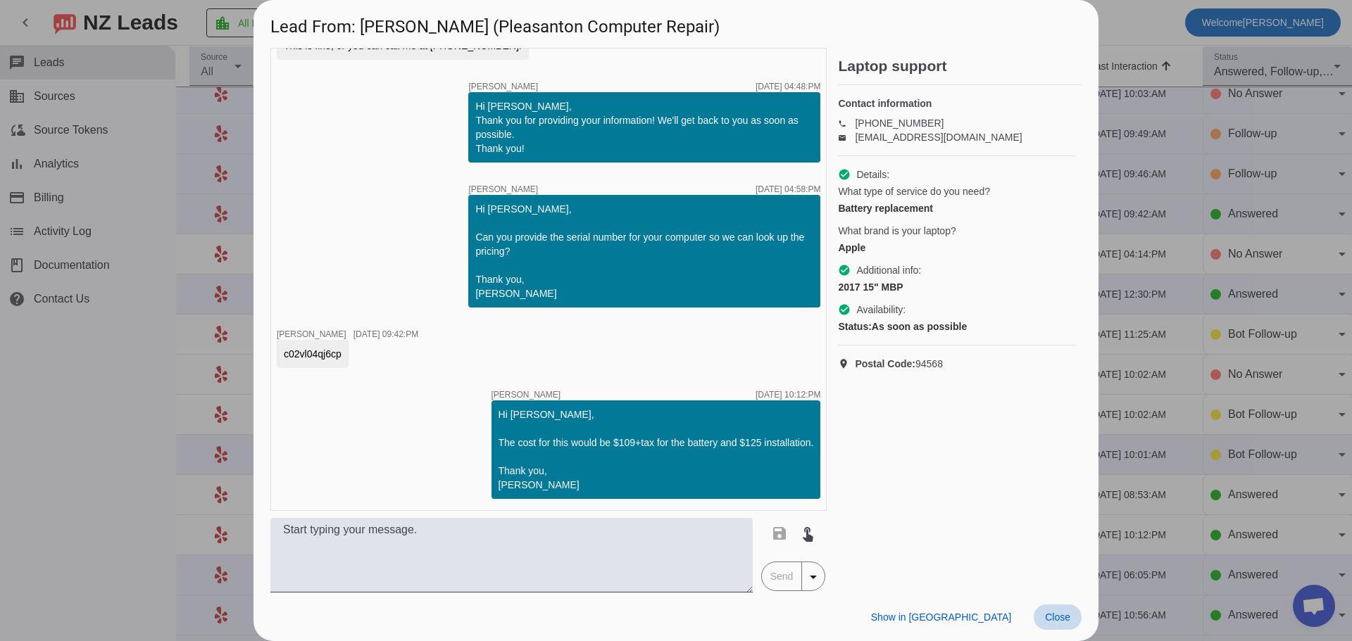
click at [1057, 626] on span at bounding box center [1057, 617] width 48 height 25
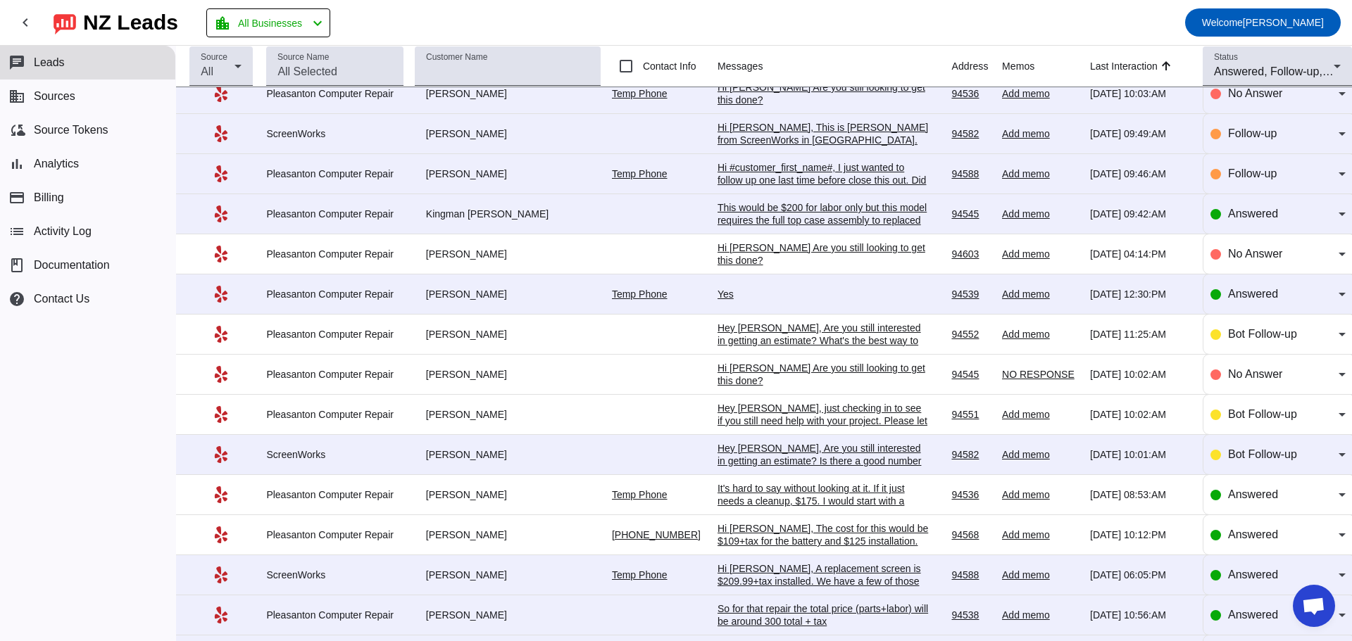
click at [1121, 310] on td "8/22/2025, 12:30:PM" at bounding box center [1146, 295] width 113 height 40
